Goal: Task Accomplishment & Management: Manage account settings

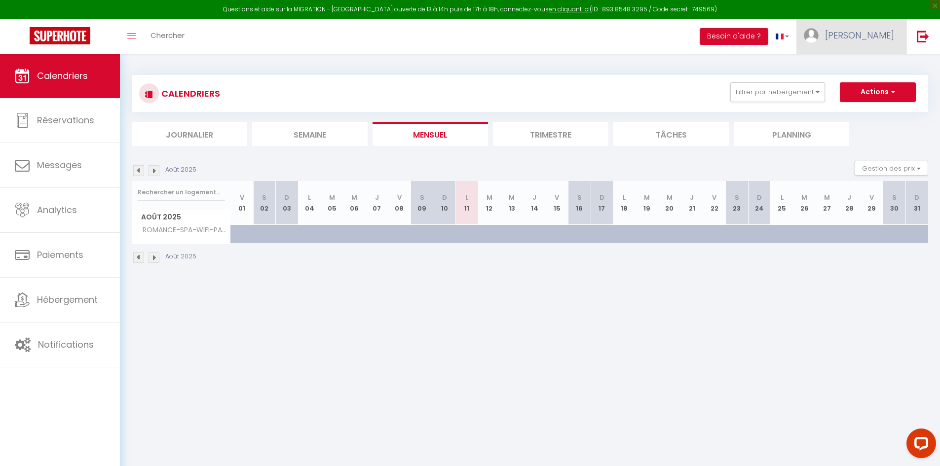
click at [880, 34] on span "[PERSON_NAME]" at bounding box center [859, 35] width 69 height 12
click at [873, 71] on link "Paramètres" at bounding box center [866, 68] width 73 height 17
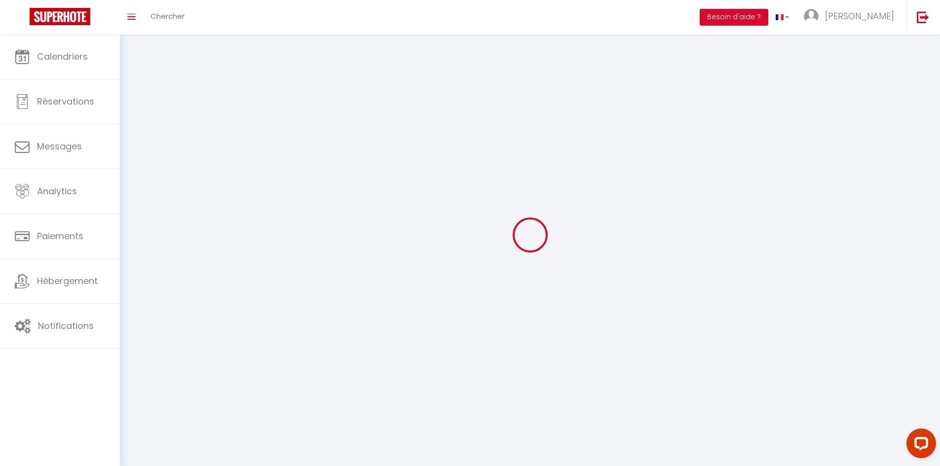
type input "[PERSON_NAME]"
type input "Coulanjon"
type input "0662207523"
type input "[STREET_ADDRESS], [GEOGRAPHIC_DATA]"
type input "03250"
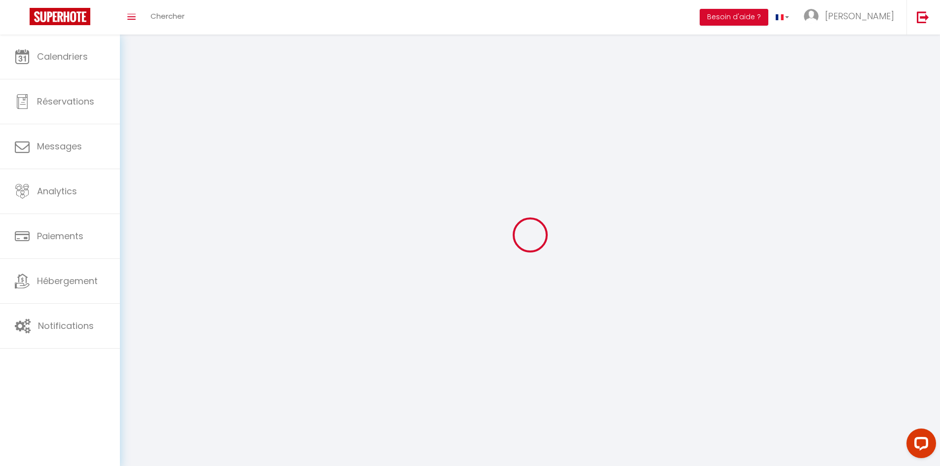
type input "lavoine"
type input "ioiqofu2TWIPgRMpb4UiY5MRj"
type input "ZXA2SAaSsKOh1v1KcX0H39SJ6"
select select "28"
select select "fr"
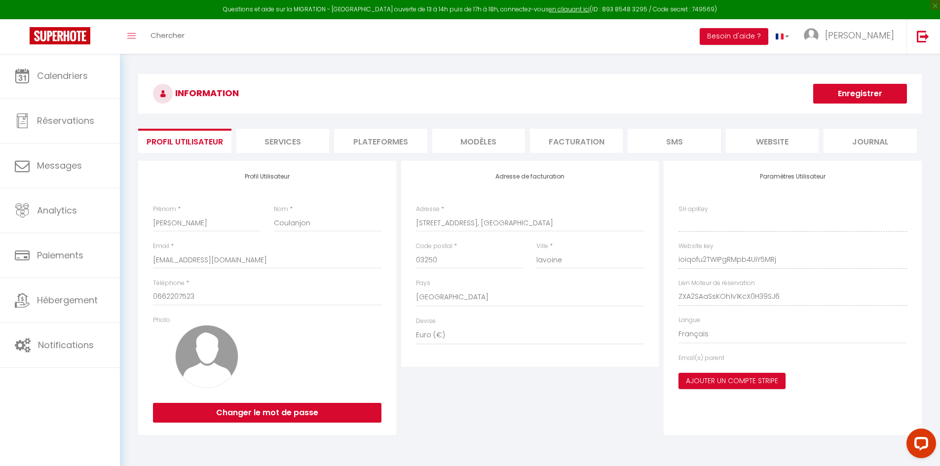
type input "ioiqofu2TWIPgRMpb4UiY5MRj"
type input "ZXA2SAaSsKOh1v1KcX0H39SJ6"
type input "[URL][DOMAIN_NAME]"
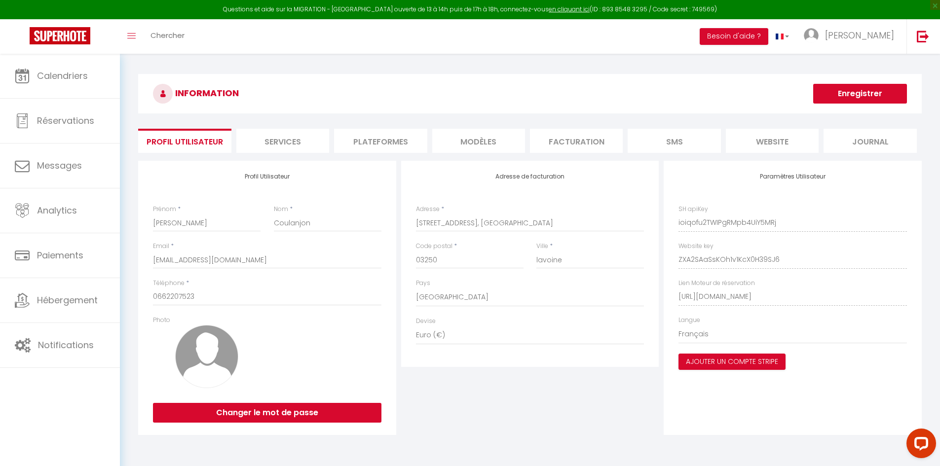
click at [664, 260] on div "Paramètres Utilisateur SH apiKey ioiqofu2TWIPgRMpb4UiY5MRj Website key ZXA2SAaS…" at bounding box center [793, 298] width 258 height 274
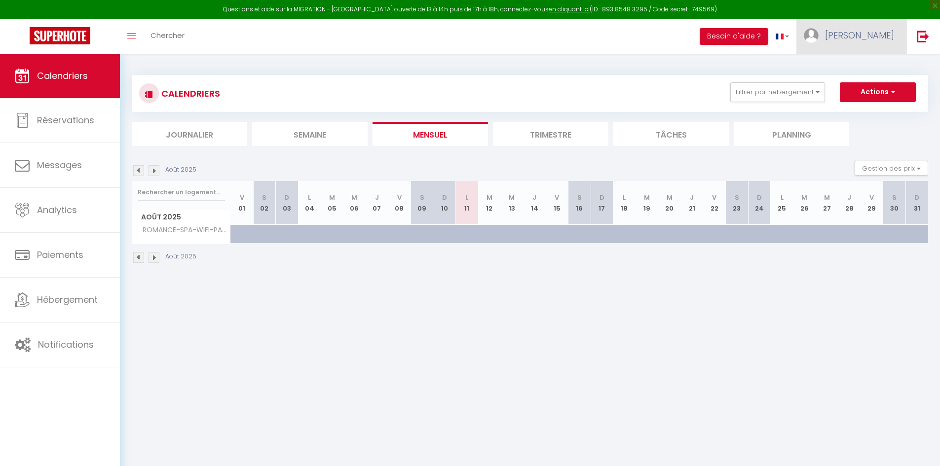
click at [870, 30] on span "[PERSON_NAME]" at bounding box center [859, 35] width 69 height 12
click at [930, 31] on link at bounding box center [922, 36] width 33 height 35
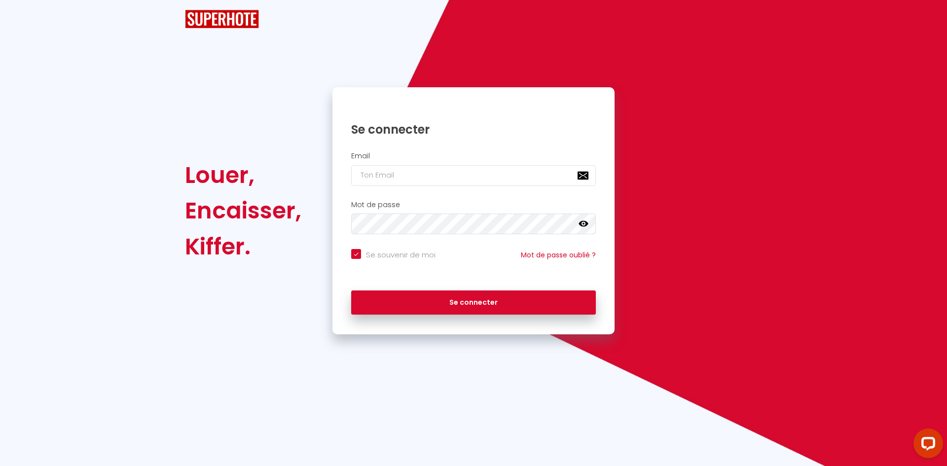
checkbox input "true"
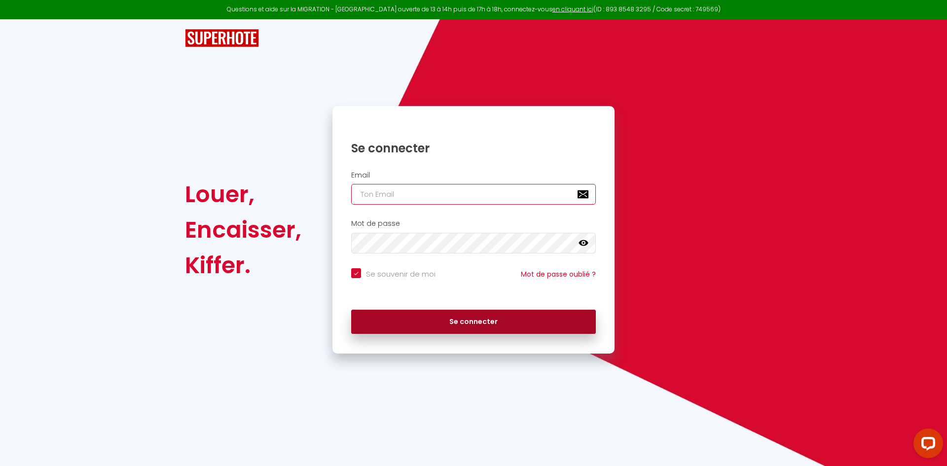
type input "[EMAIL_ADDRESS][DOMAIN_NAME]"
click at [430, 310] on button "Se connecter" at bounding box center [473, 322] width 245 height 25
checkbox input "true"
